Goal: Task Accomplishment & Management: Use online tool/utility

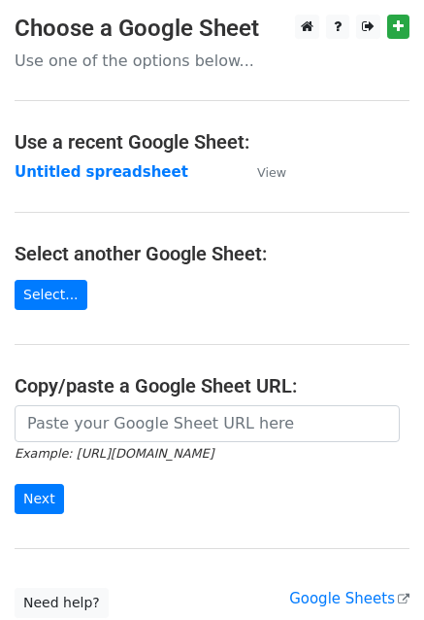
click at [109, 427] on input "url" at bounding box center [208, 423] width 386 height 37
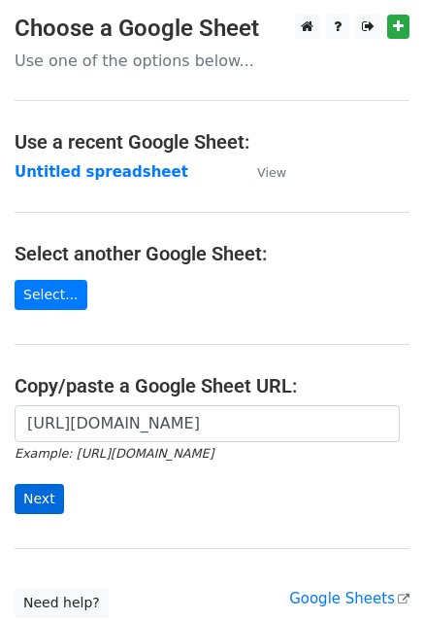
type input "[URL][DOMAIN_NAME]"
click at [43, 491] on input "Next" at bounding box center [40, 499] width 50 height 30
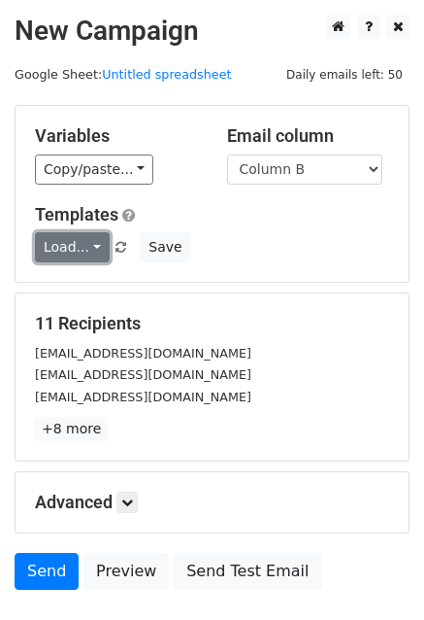
click at [63, 247] on link "Load..." at bounding box center [72, 247] width 75 height 30
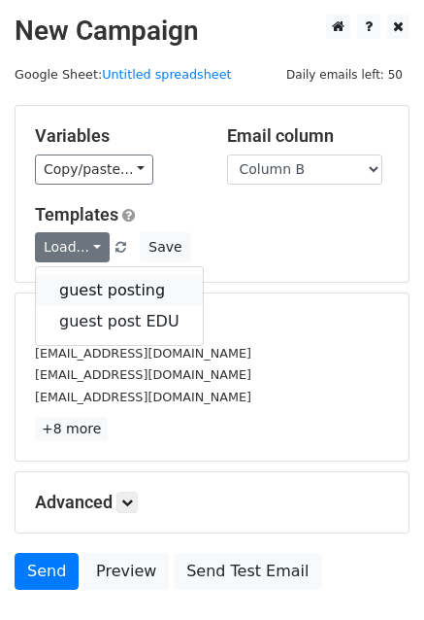
click at [85, 281] on link "guest posting" at bounding box center [119, 290] width 167 height 31
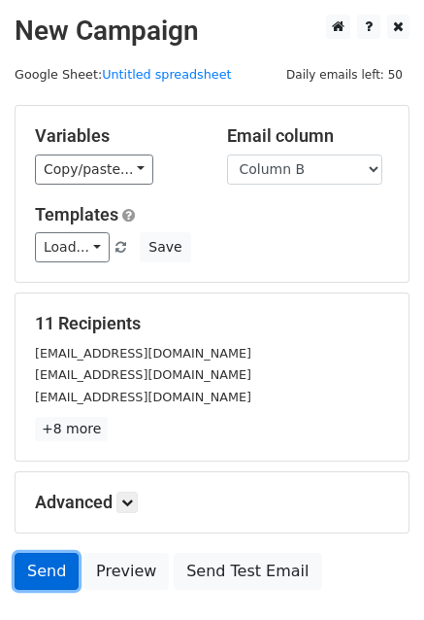
click at [51, 568] on link "Send" at bounding box center [47, 571] width 64 height 37
